Goal: Ask a question

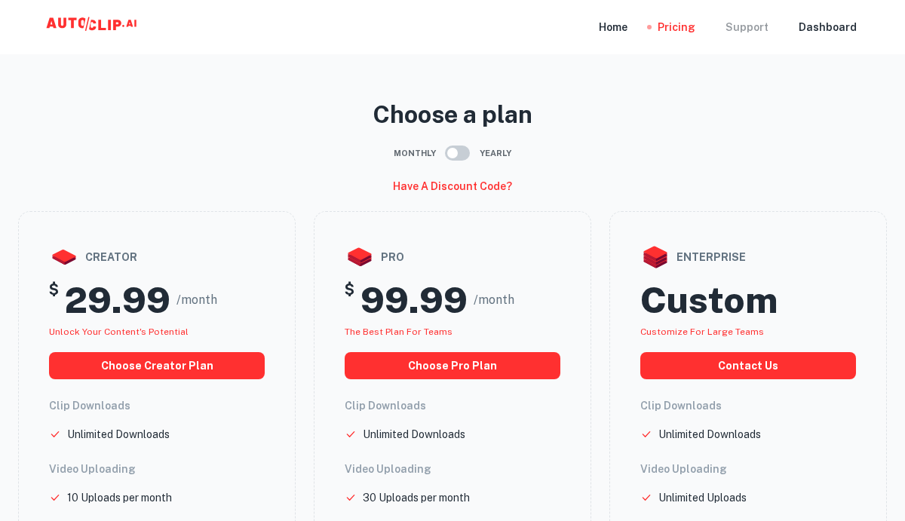
click at [751, 27] on div "Support" at bounding box center [747, 27] width 43 height 54
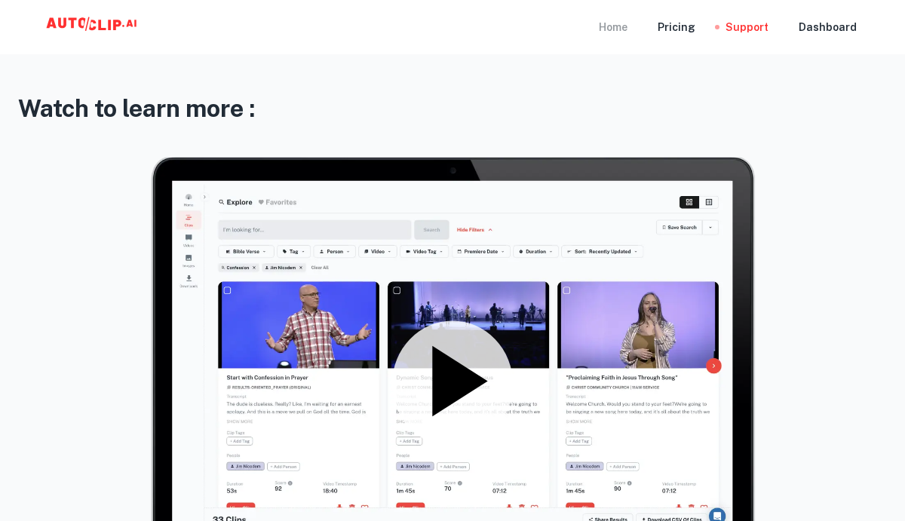
click at [625, 23] on div "Home" at bounding box center [613, 27] width 29 height 54
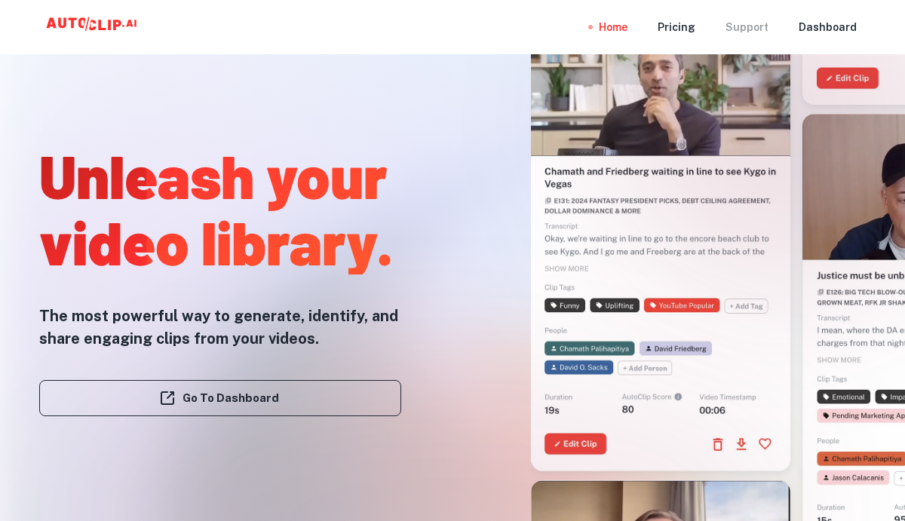
click at [748, 21] on div "Support" at bounding box center [747, 27] width 43 height 54
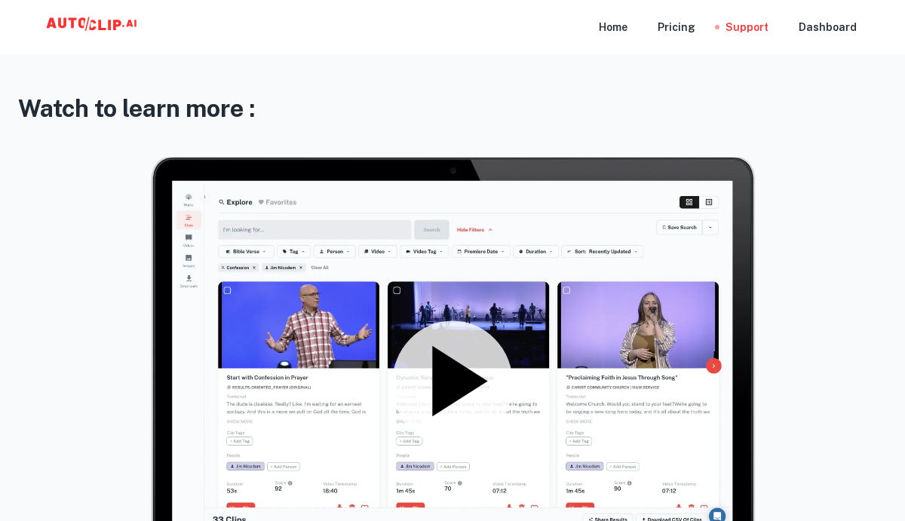
click at [456, 365] on icon at bounding box center [459, 380] width 55 height 70
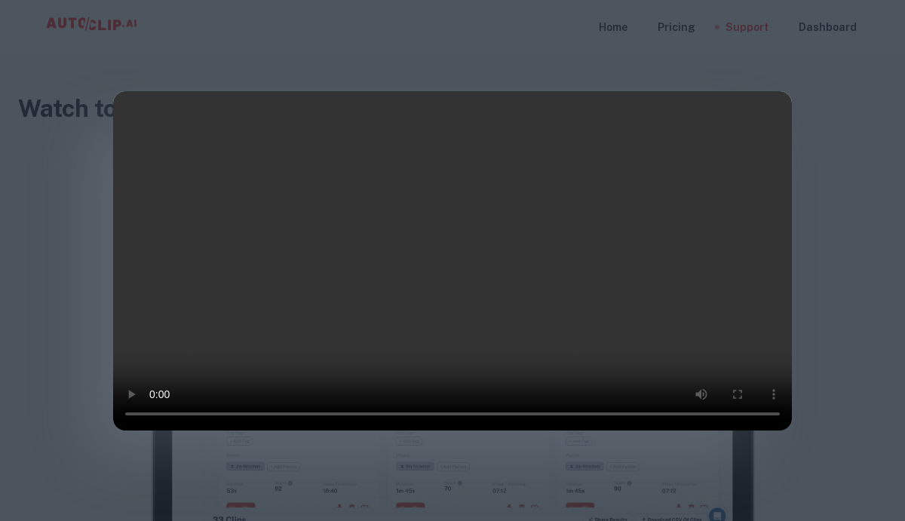
click at [812, 153] on div at bounding box center [452, 260] width 905 height 521
